Goal: Transaction & Acquisition: Purchase product/service

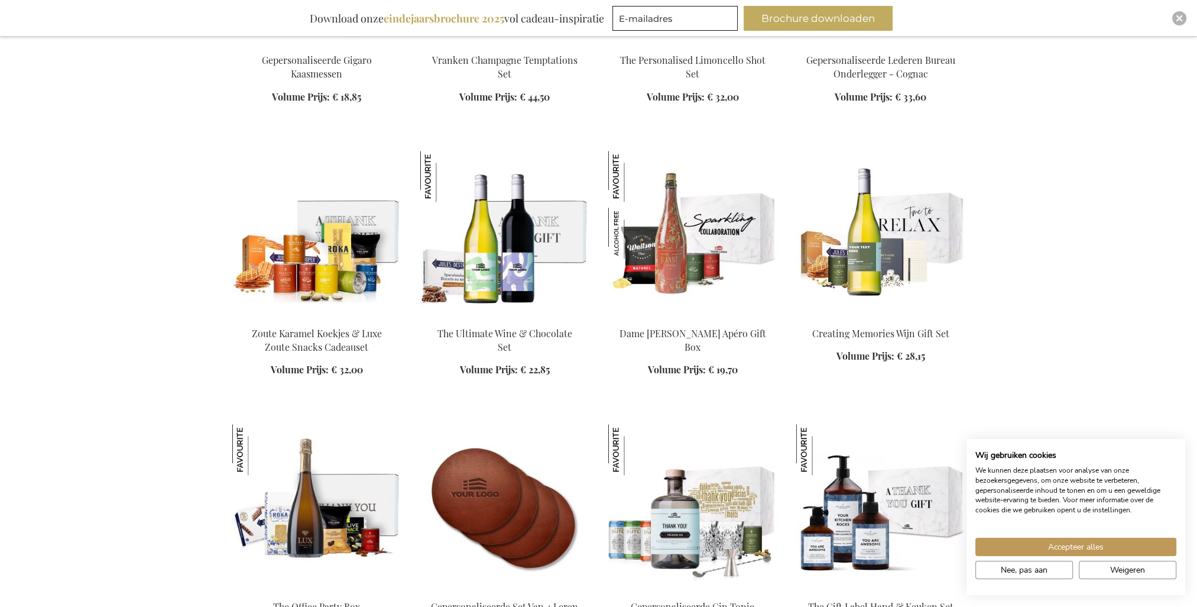
scroll to position [1537, 0]
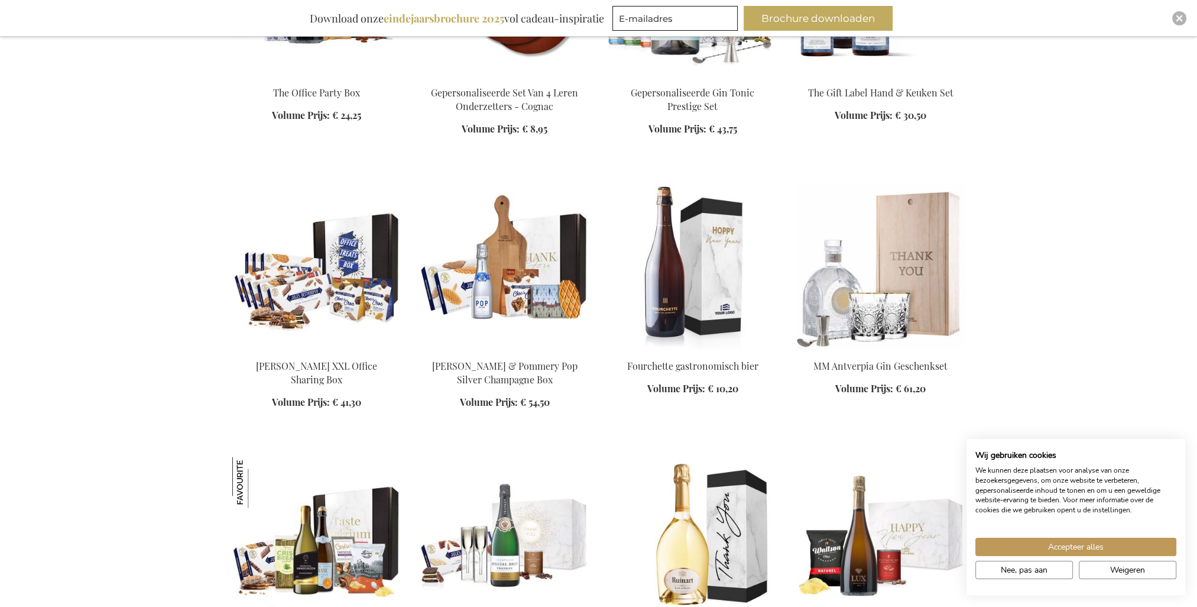
scroll to position [2070, 0]
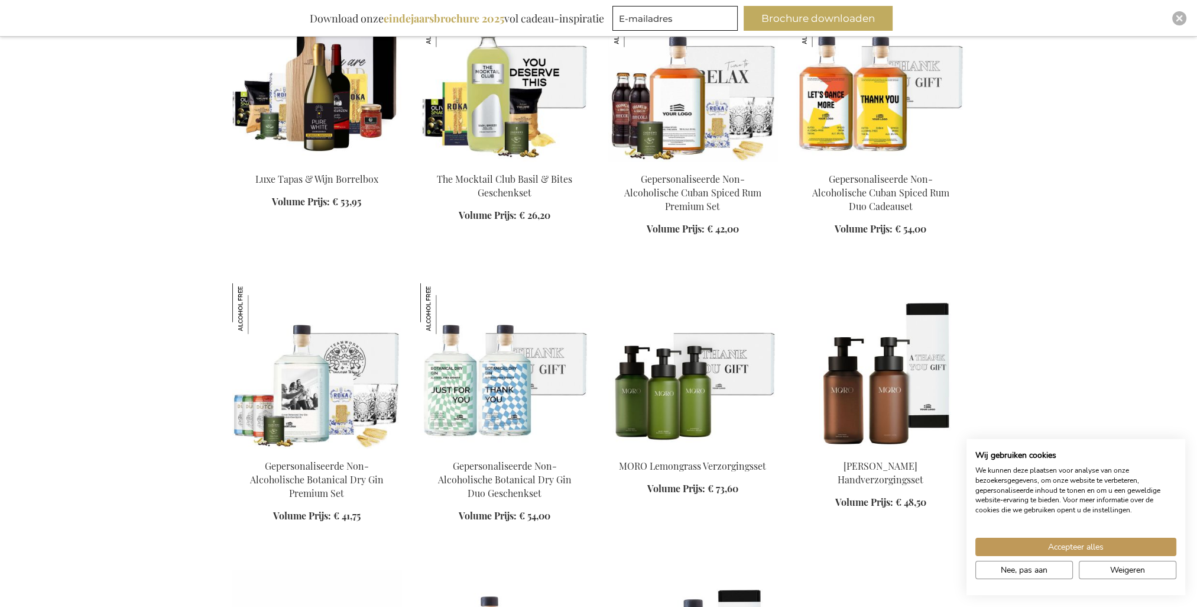
scroll to position [3725, 0]
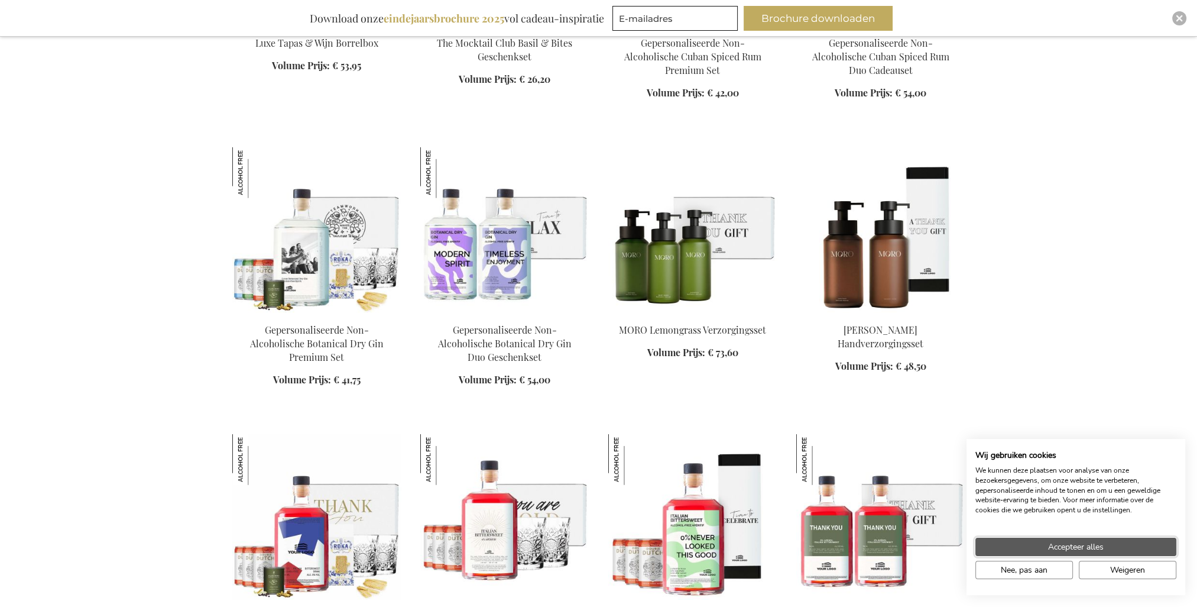
drag, startPoint x: 1060, startPoint y: 549, endPoint x: 1150, endPoint y: 396, distance: 177.9
click at [1058, 548] on span "Accepteer alles" at bounding box center [1076, 546] width 56 height 12
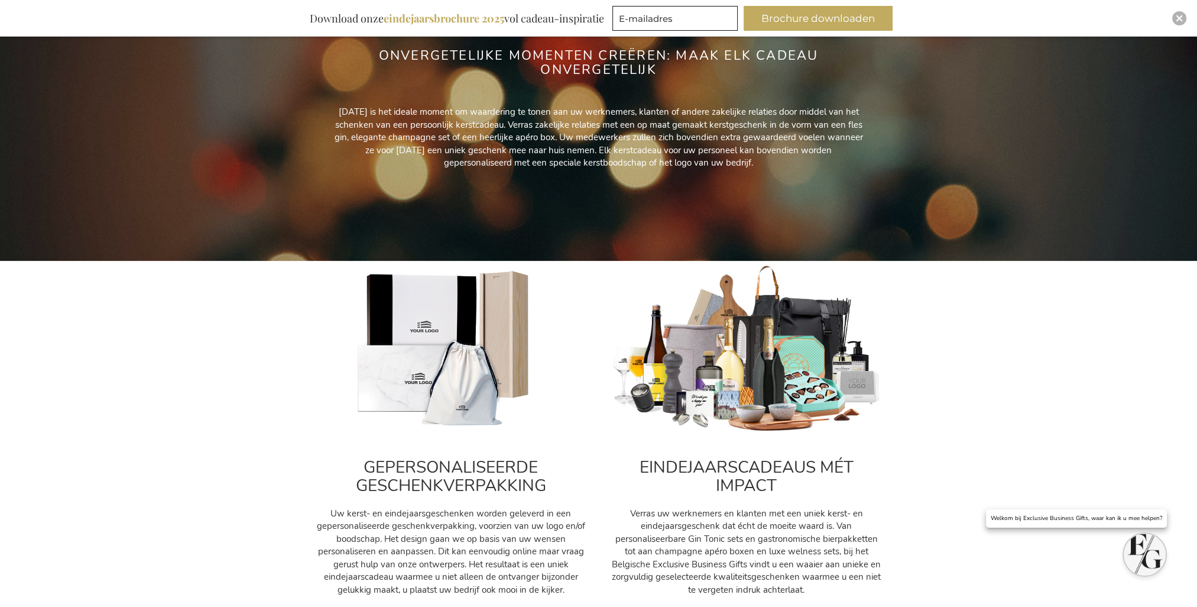
scroll to position [473, 0]
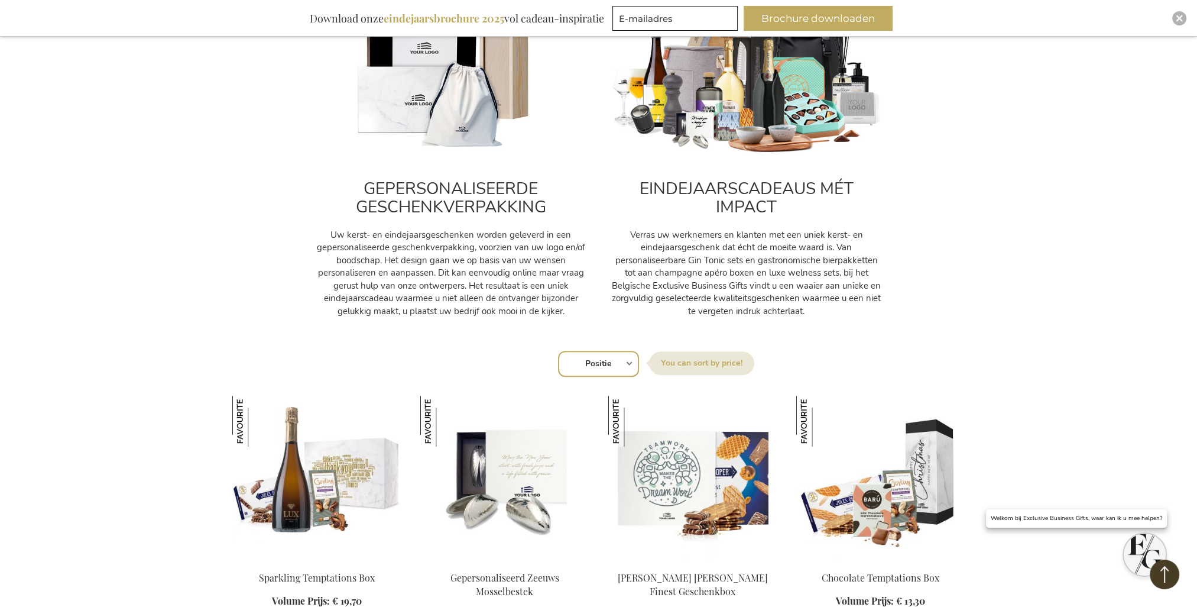
click at [622, 358] on select "Positie Best Sellers Meest bekeken Nieuw Biggest Saving Price: low to high Pric…" at bounding box center [598, 364] width 81 height 26
select select "price_desc"
click at [558, 351] on select "Positie Best Sellers Meest bekeken Nieuw Biggest Saving Price: low to high Pric…" at bounding box center [598, 364] width 81 height 26
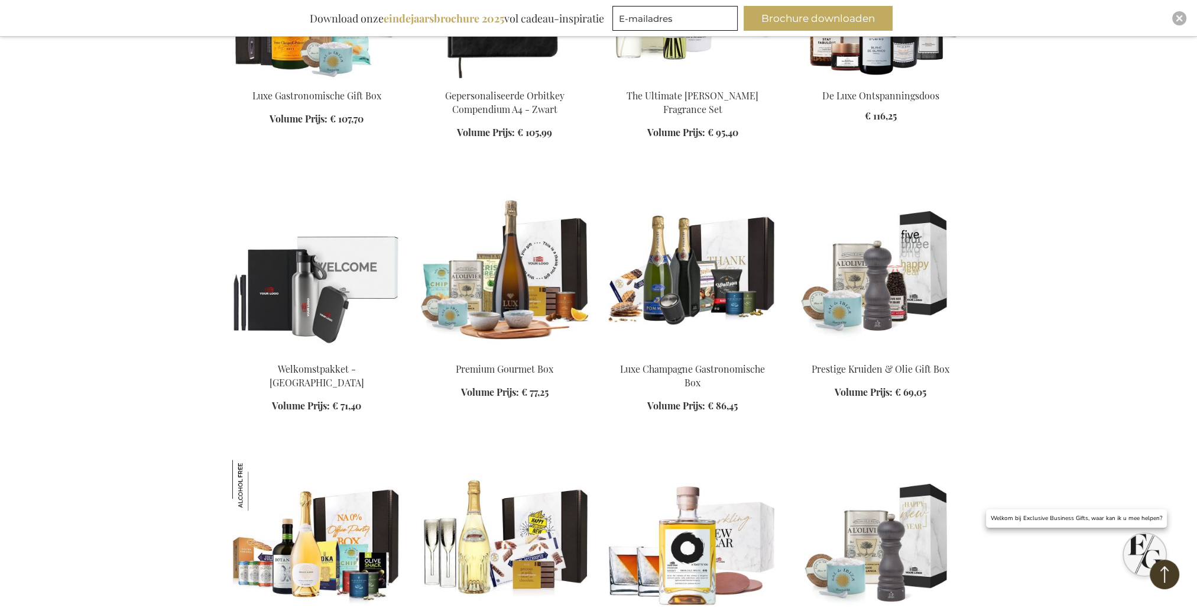
scroll to position [1242, 0]
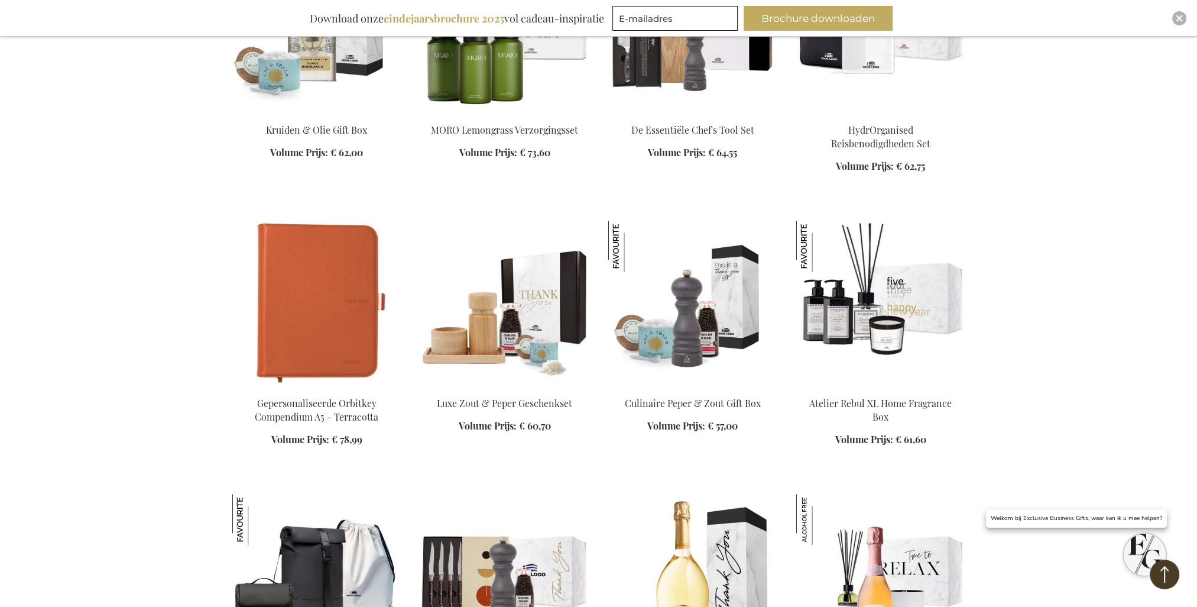
scroll to position [1892, 0]
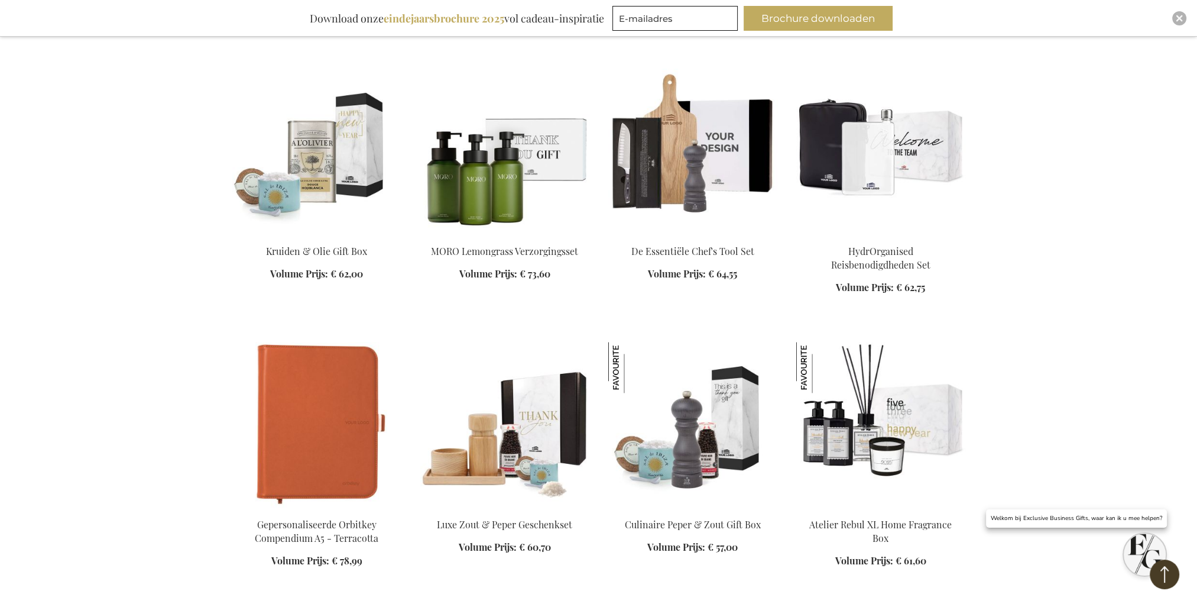
click at [689, 239] on link at bounding box center [692, 234] width 169 height 11
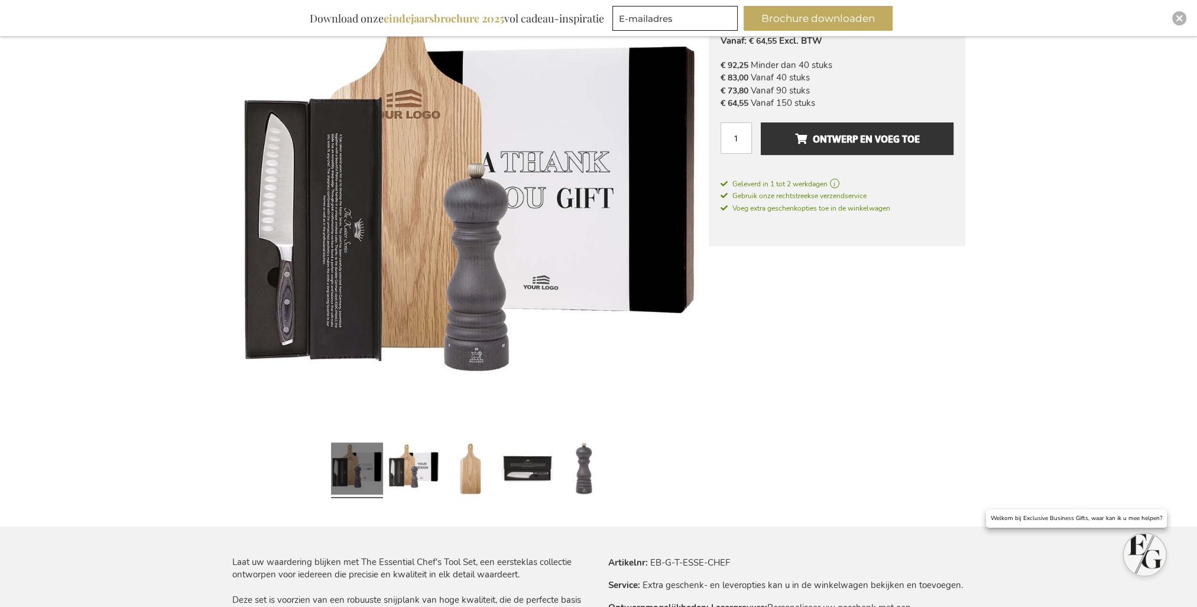
scroll to position [296, 0]
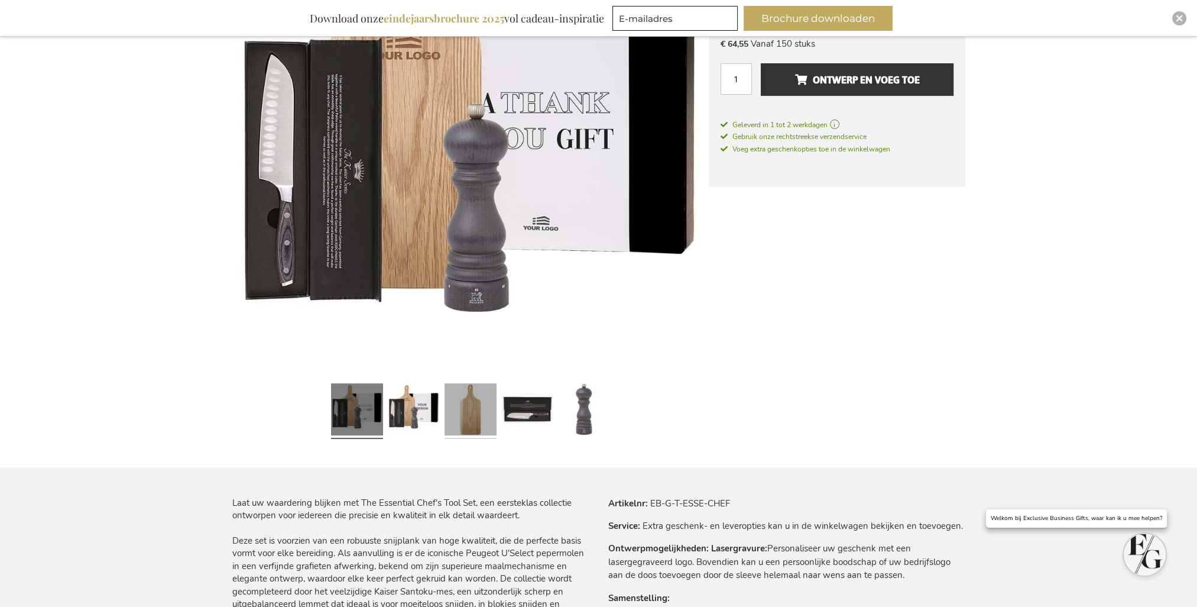
click at [466, 409] on link at bounding box center [471, 410] width 52 height 65
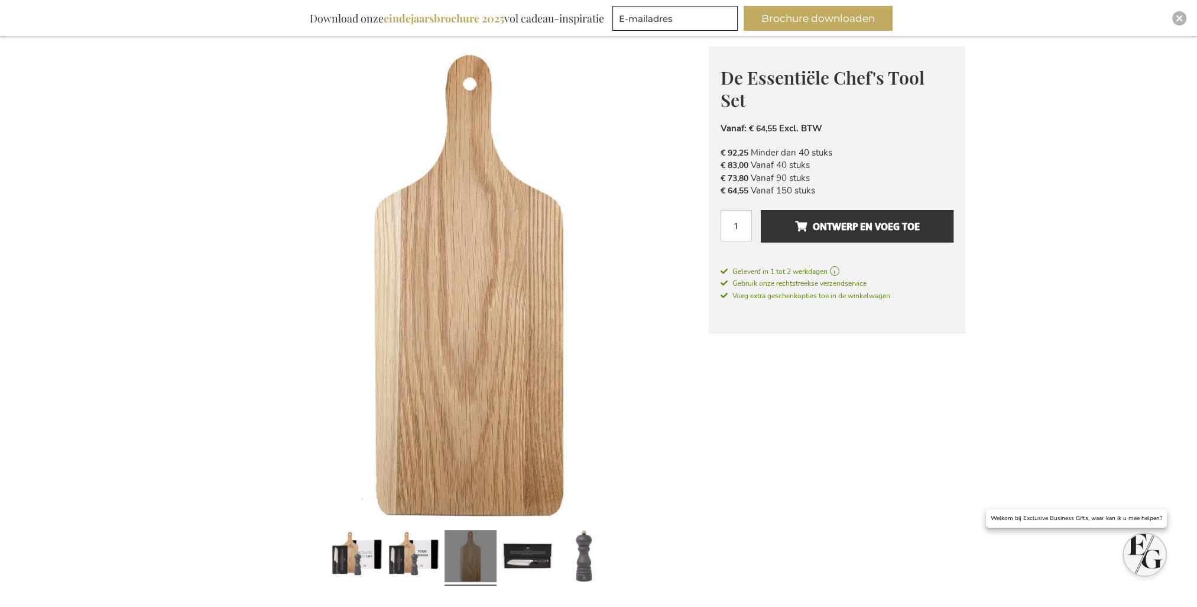
scroll to position [177, 0]
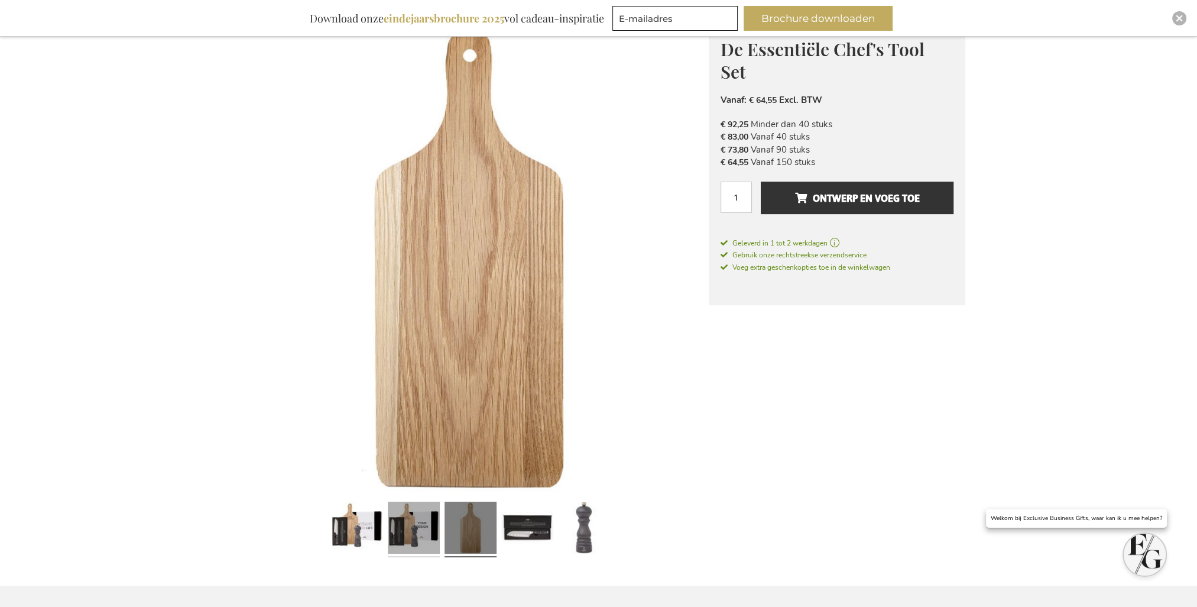
click at [424, 538] on link at bounding box center [414, 529] width 52 height 65
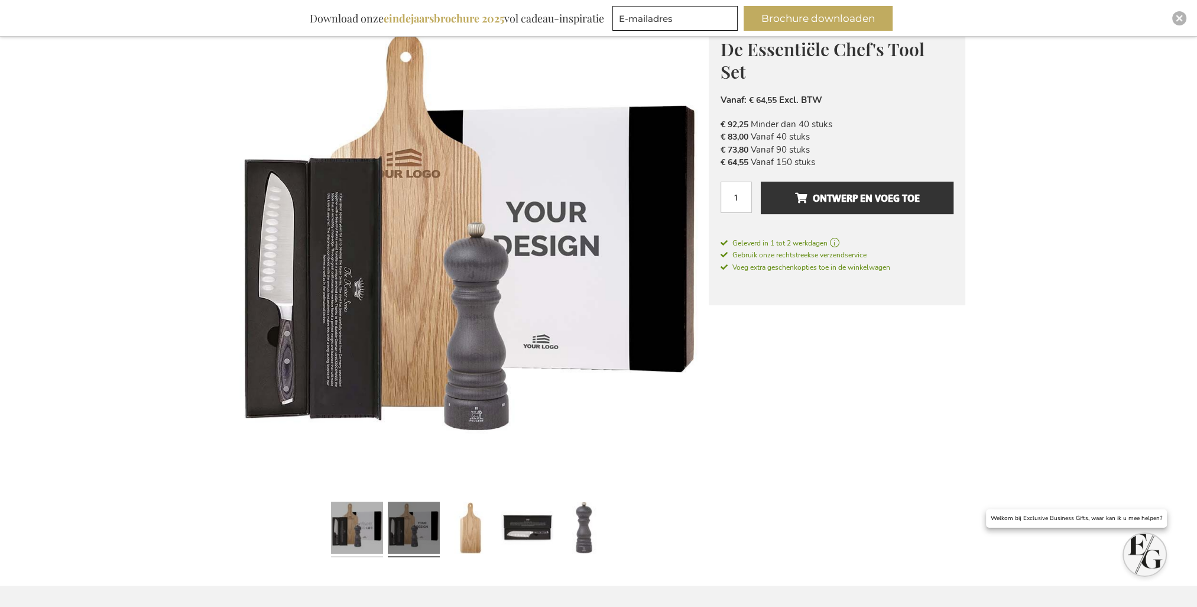
click at [353, 536] on link at bounding box center [357, 529] width 52 height 65
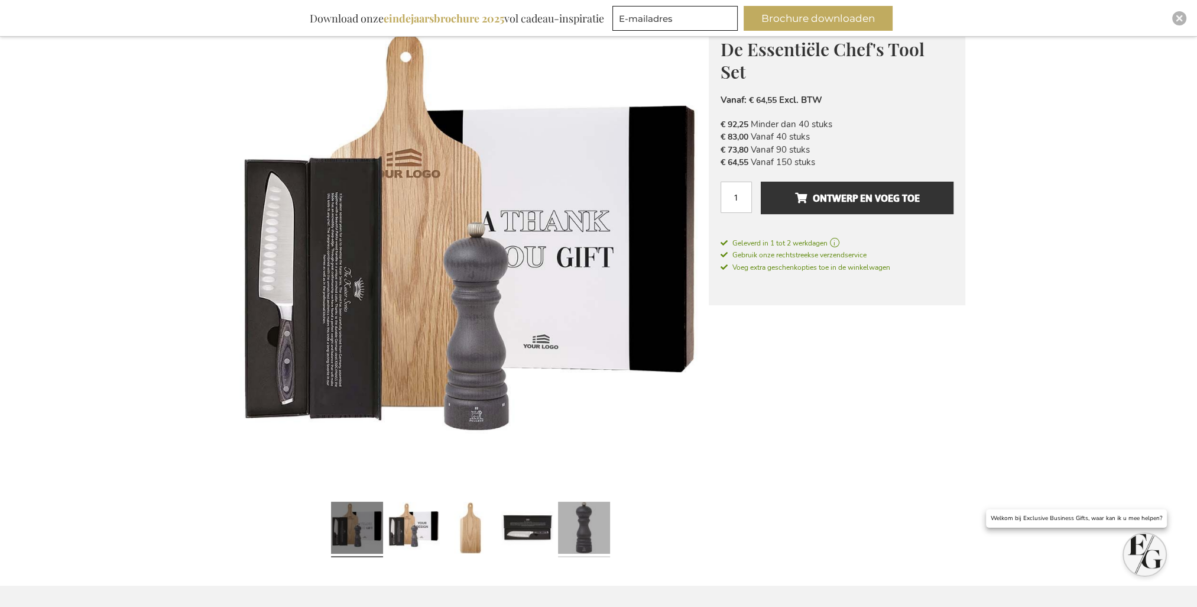
click at [596, 524] on link at bounding box center [584, 529] width 52 height 65
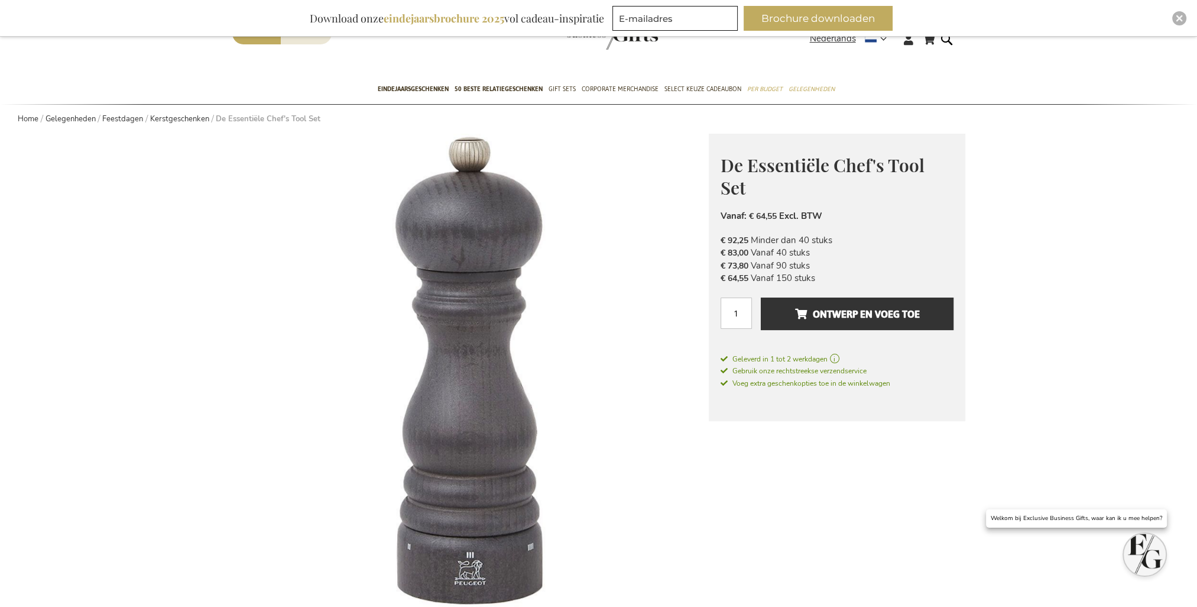
scroll to position [59, 0]
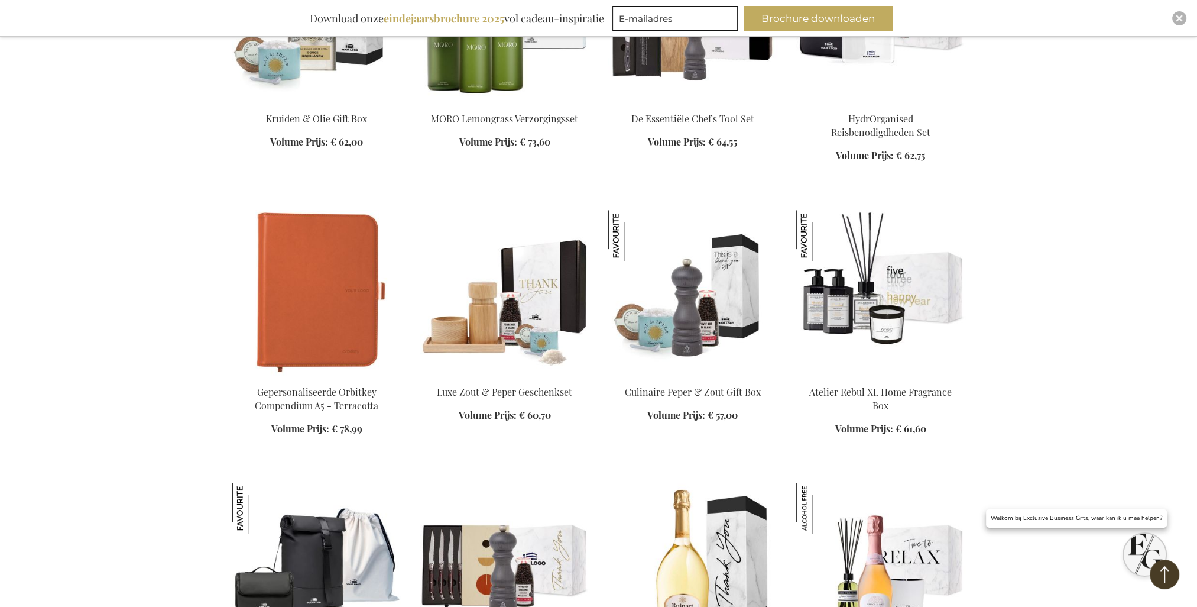
scroll to position [1313, 0]
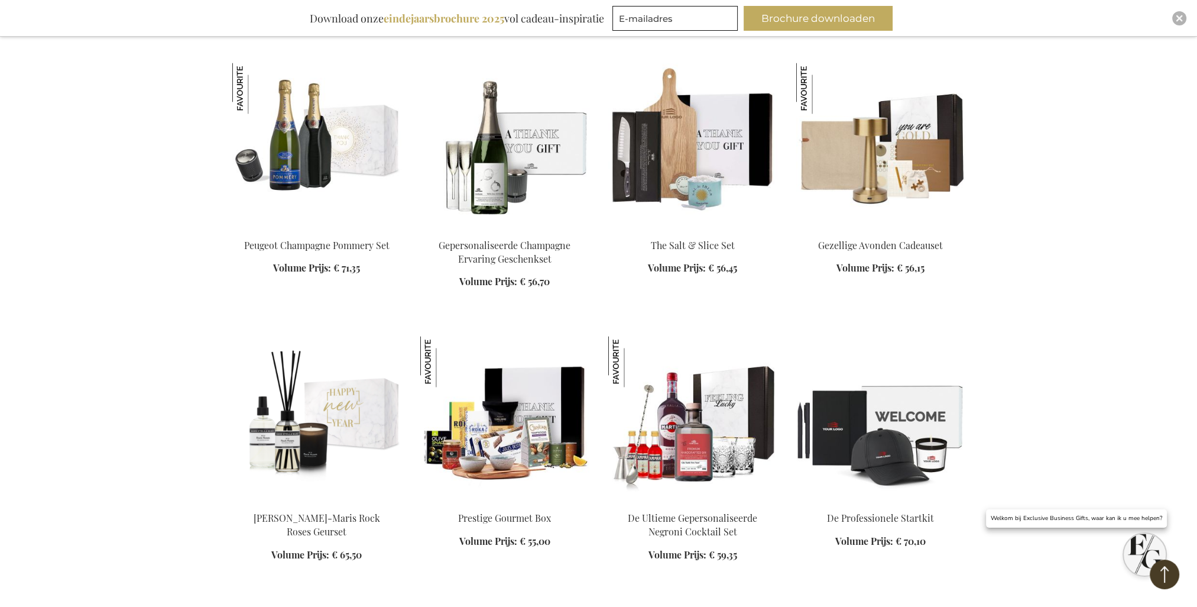
scroll to position [2259, 0]
